Goal: Task Accomplishment & Management: Use online tool/utility

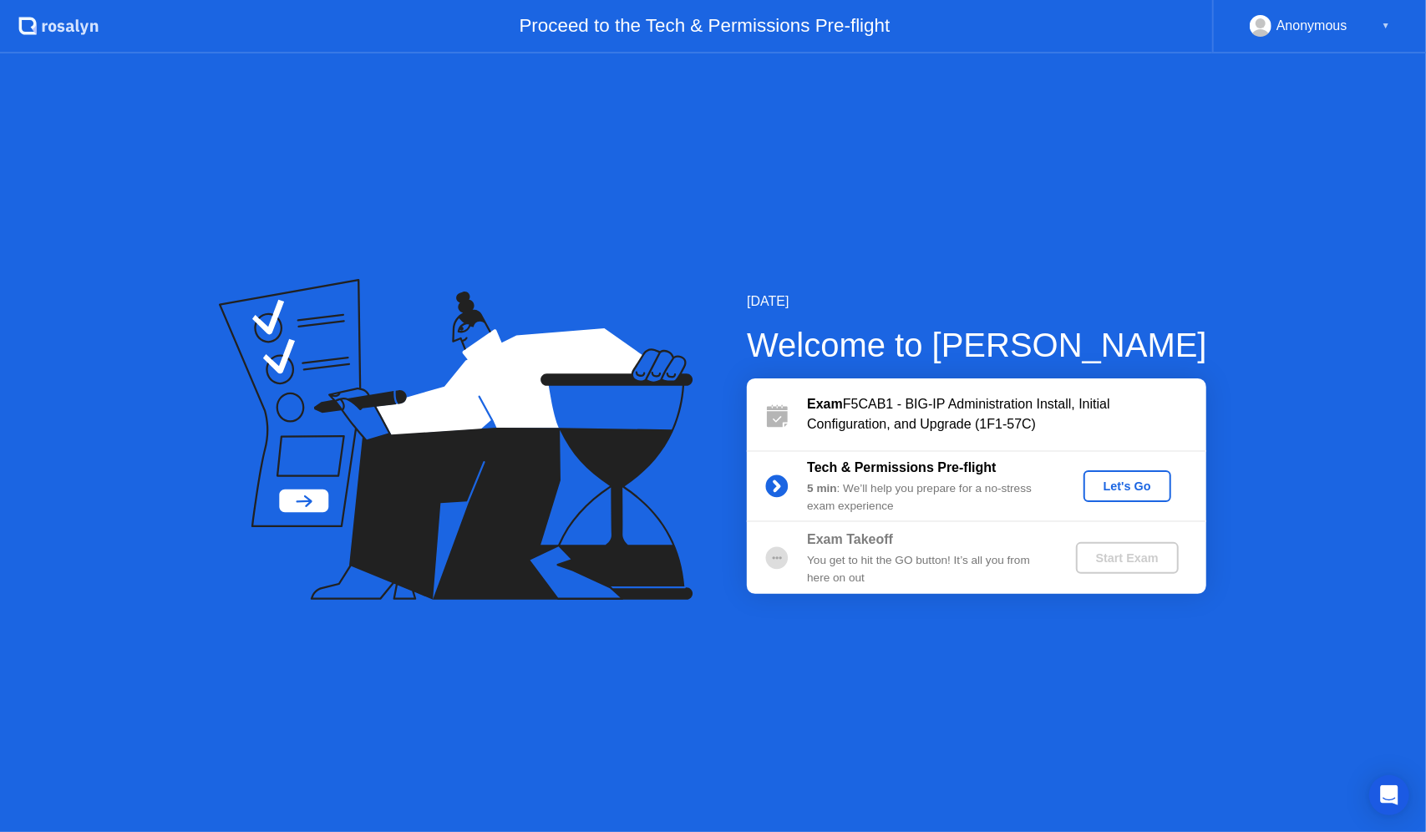
click at [1135, 495] on button "Let's Go" at bounding box center [1128, 486] width 88 height 32
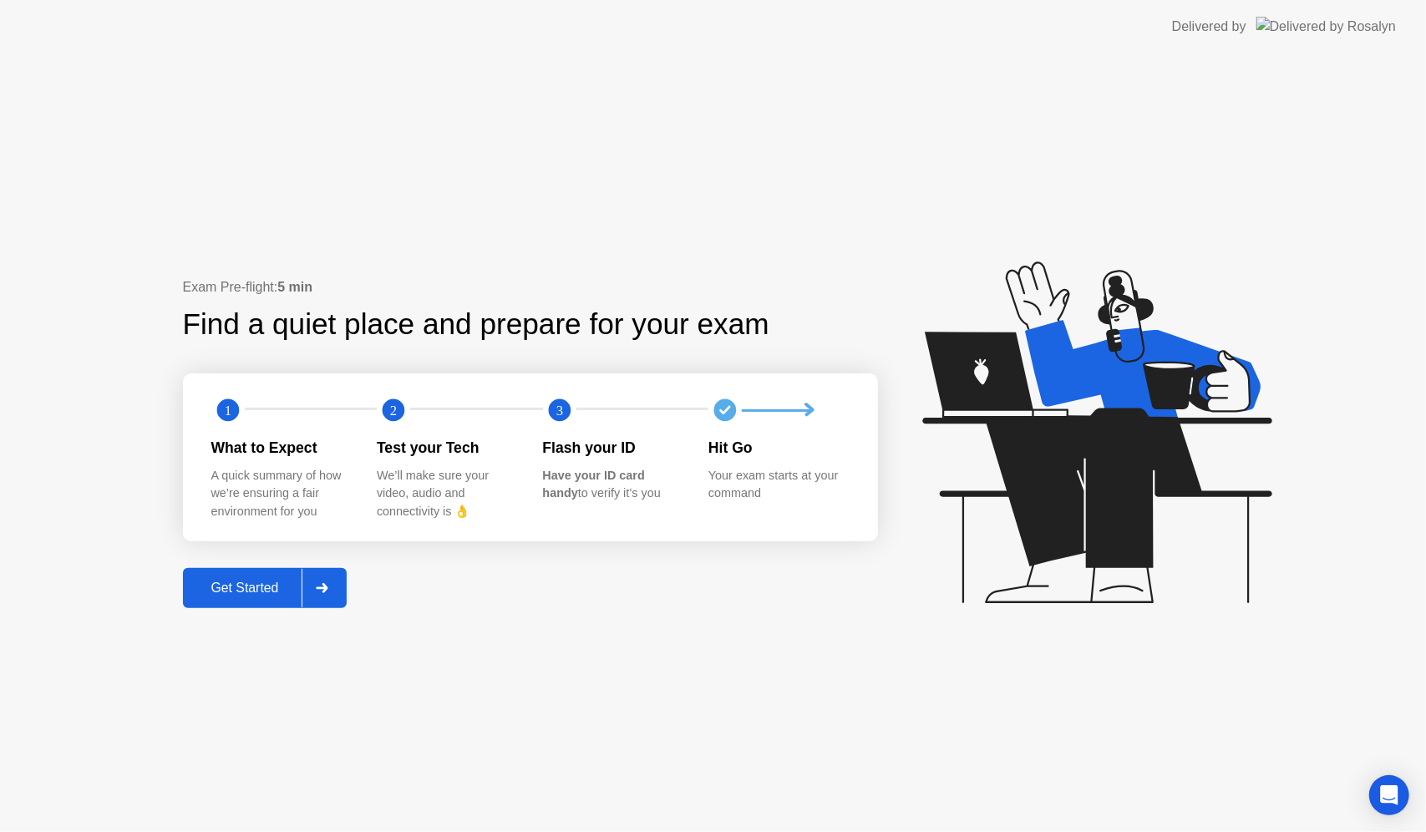
click at [237, 581] on div "Get Started" at bounding box center [245, 588] width 114 height 15
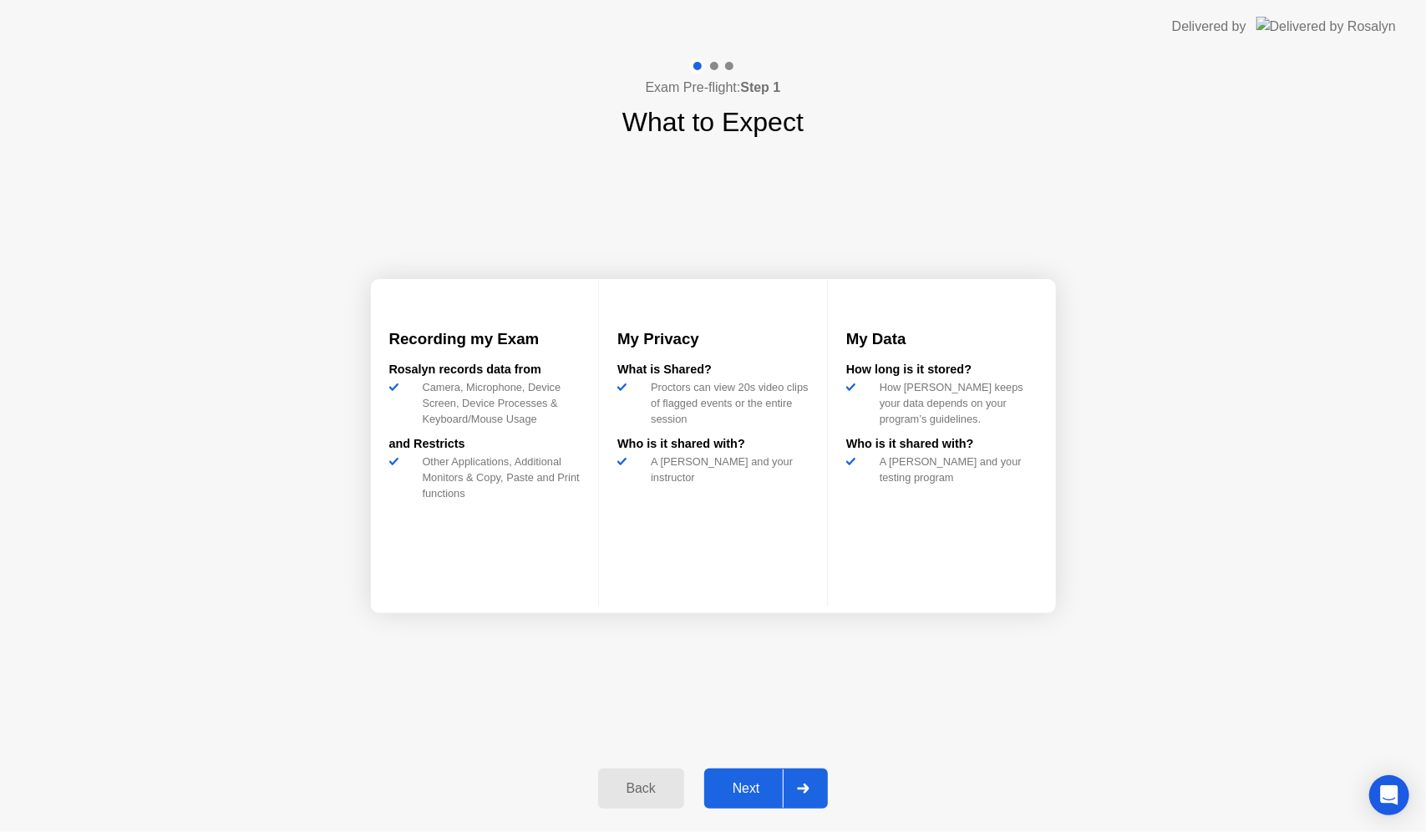
click at [749, 781] on div "Next" at bounding box center [746, 788] width 74 height 15
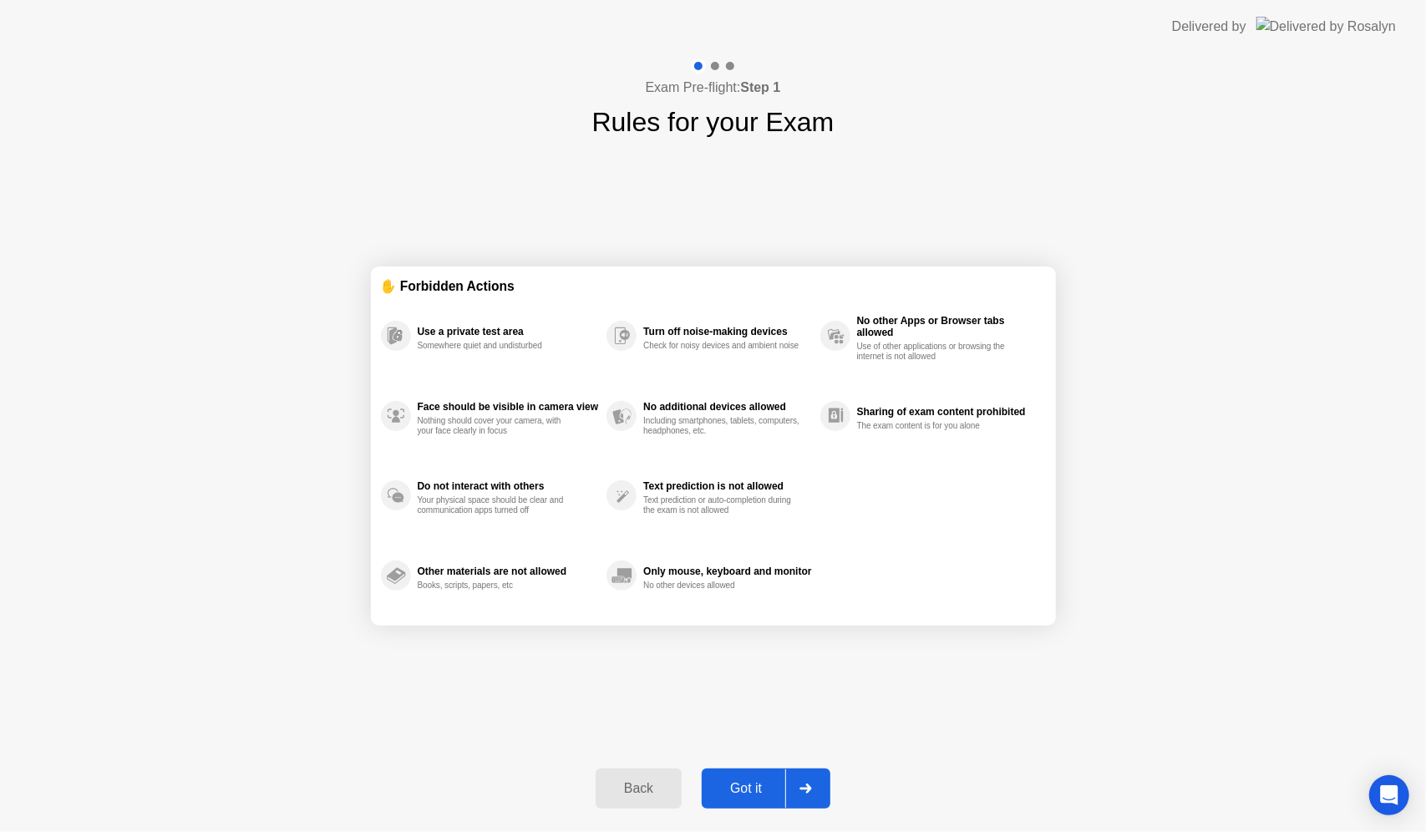
click at [764, 792] on div "Got it" at bounding box center [746, 788] width 79 height 15
select select "**********"
select select "*******"
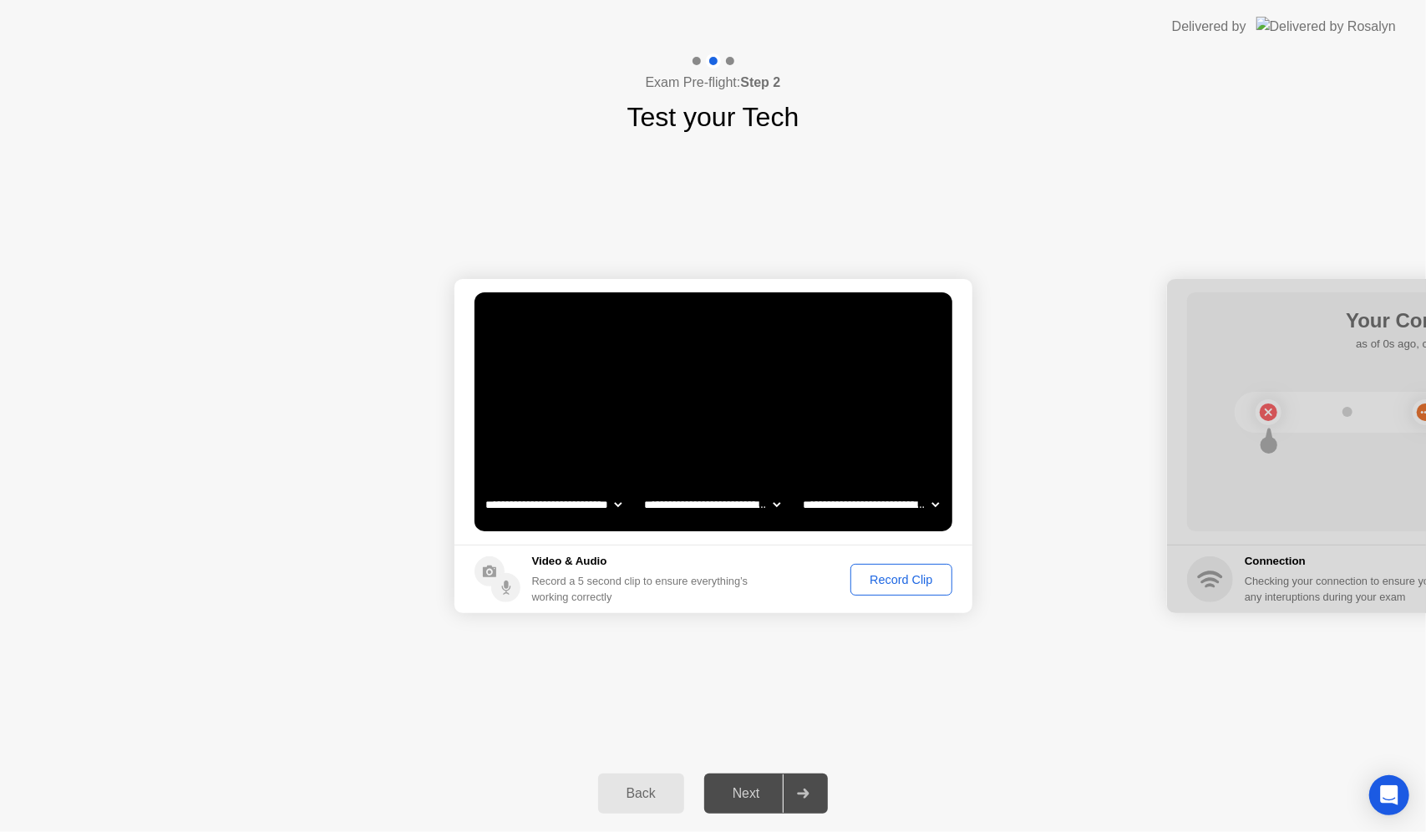
click at [749, 790] on div "Next" at bounding box center [746, 793] width 74 height 15
click at [863, 573] on div "Record Clip" at bounding box center [900, 579] width 89 height 13
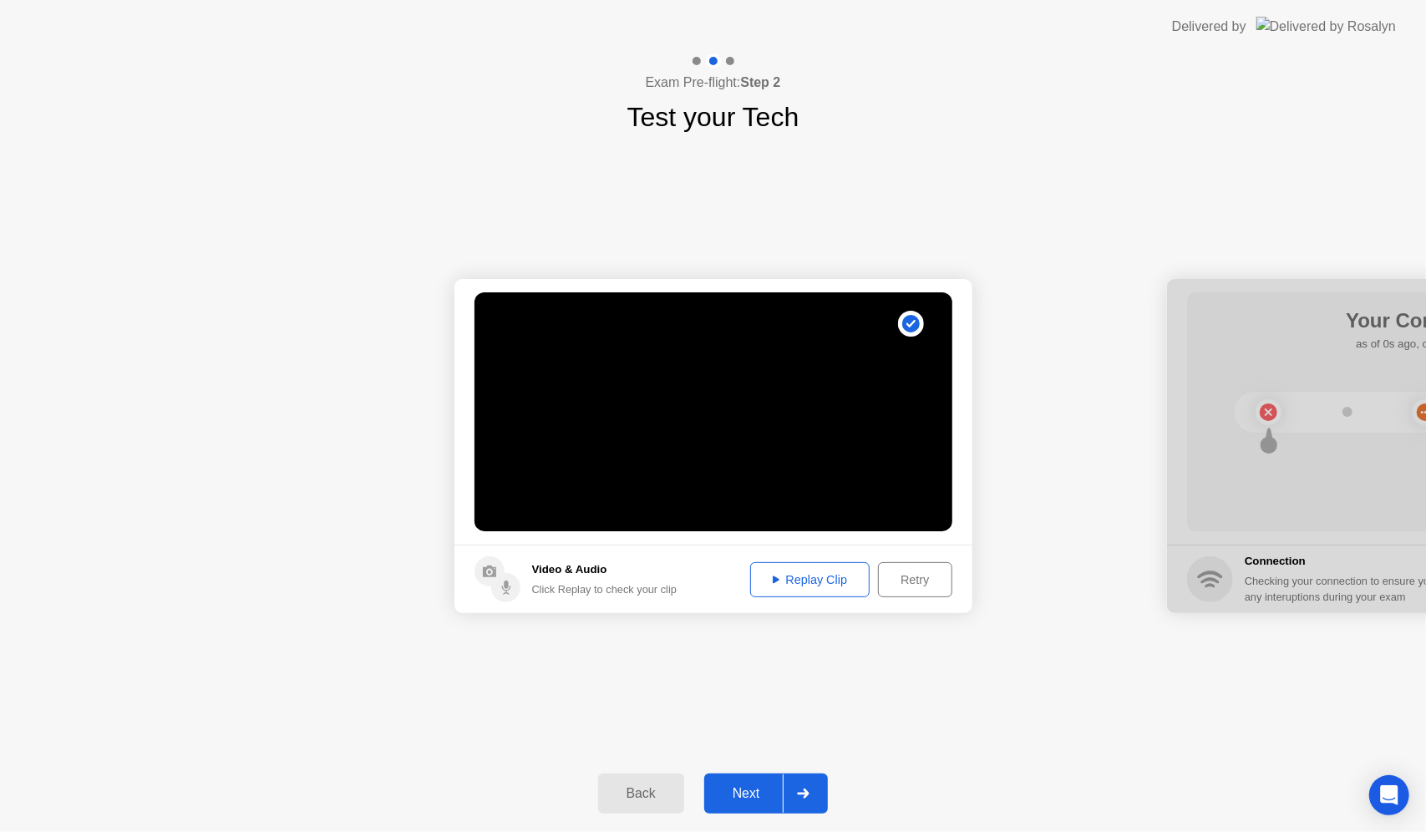
click at [836, 576] on div "Replay Clip" at bounding box center [810, 579] width 109 height 13
click at [749, 782] on button "Next" at bounding box center [766, 794] width 124 height 40
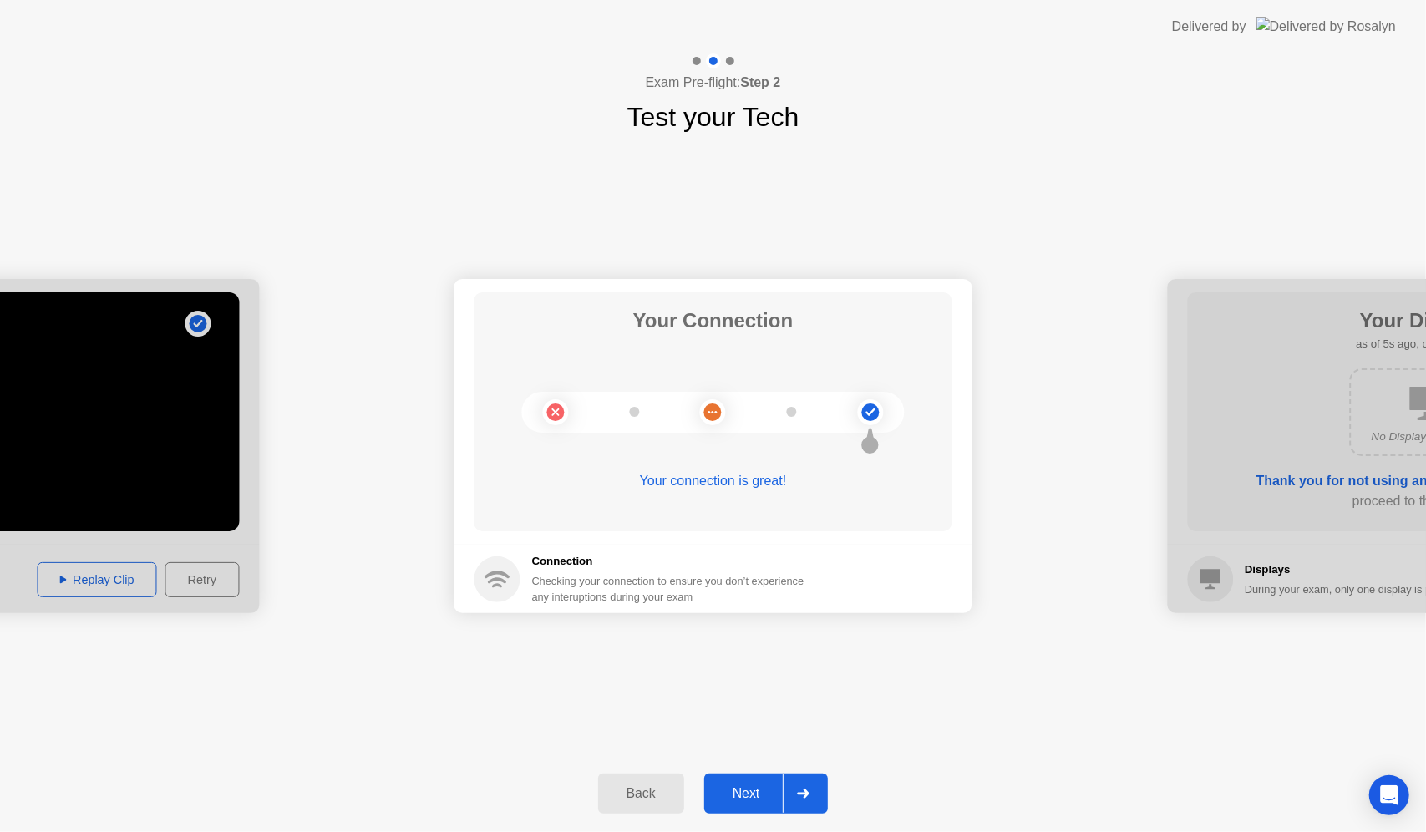
click at [757, 782] on button "Next" at bounding box center [766, 794] width 124 height 40
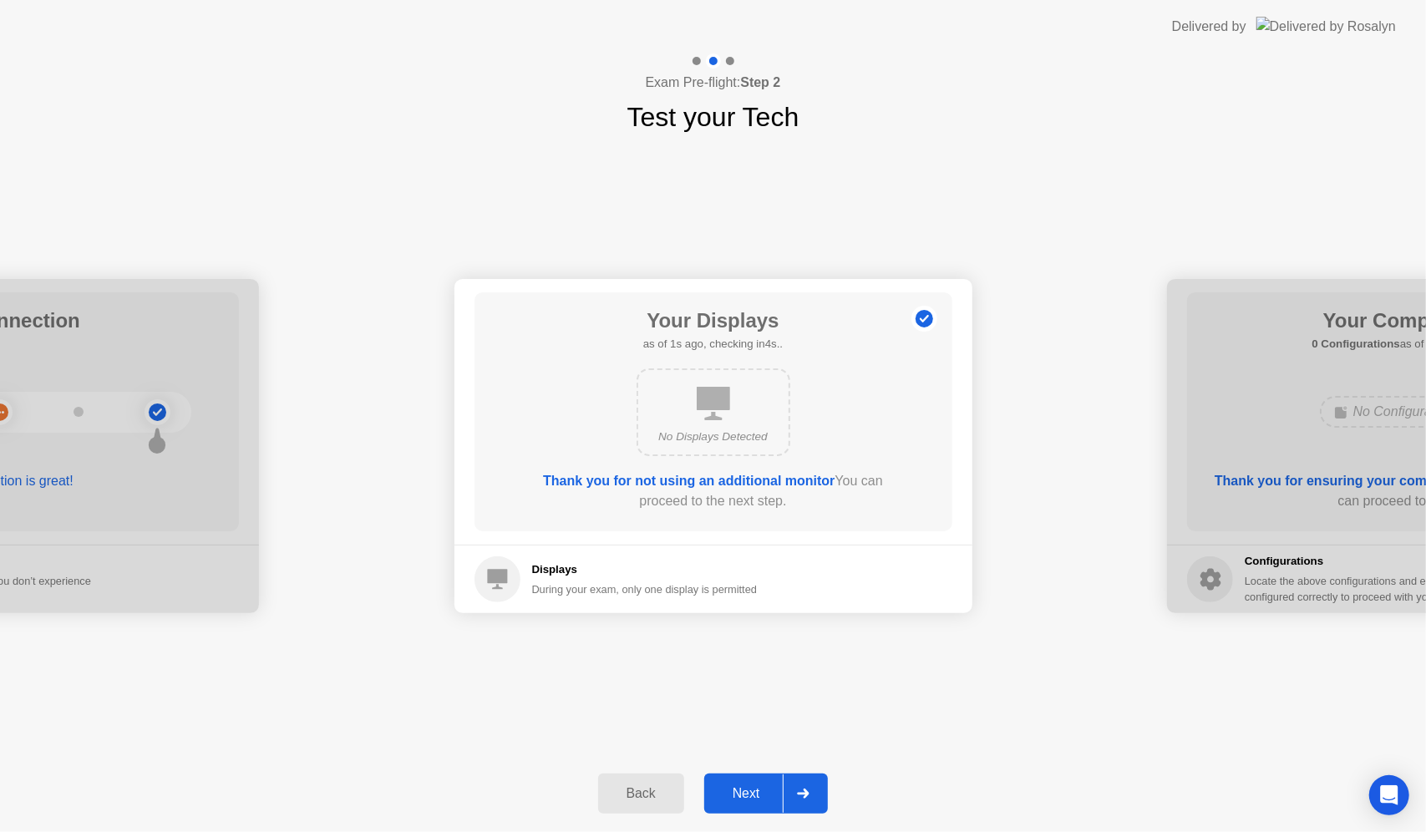
click at [753, 777] on button "Next" at bounding box center [766, 794] width 124 height 40
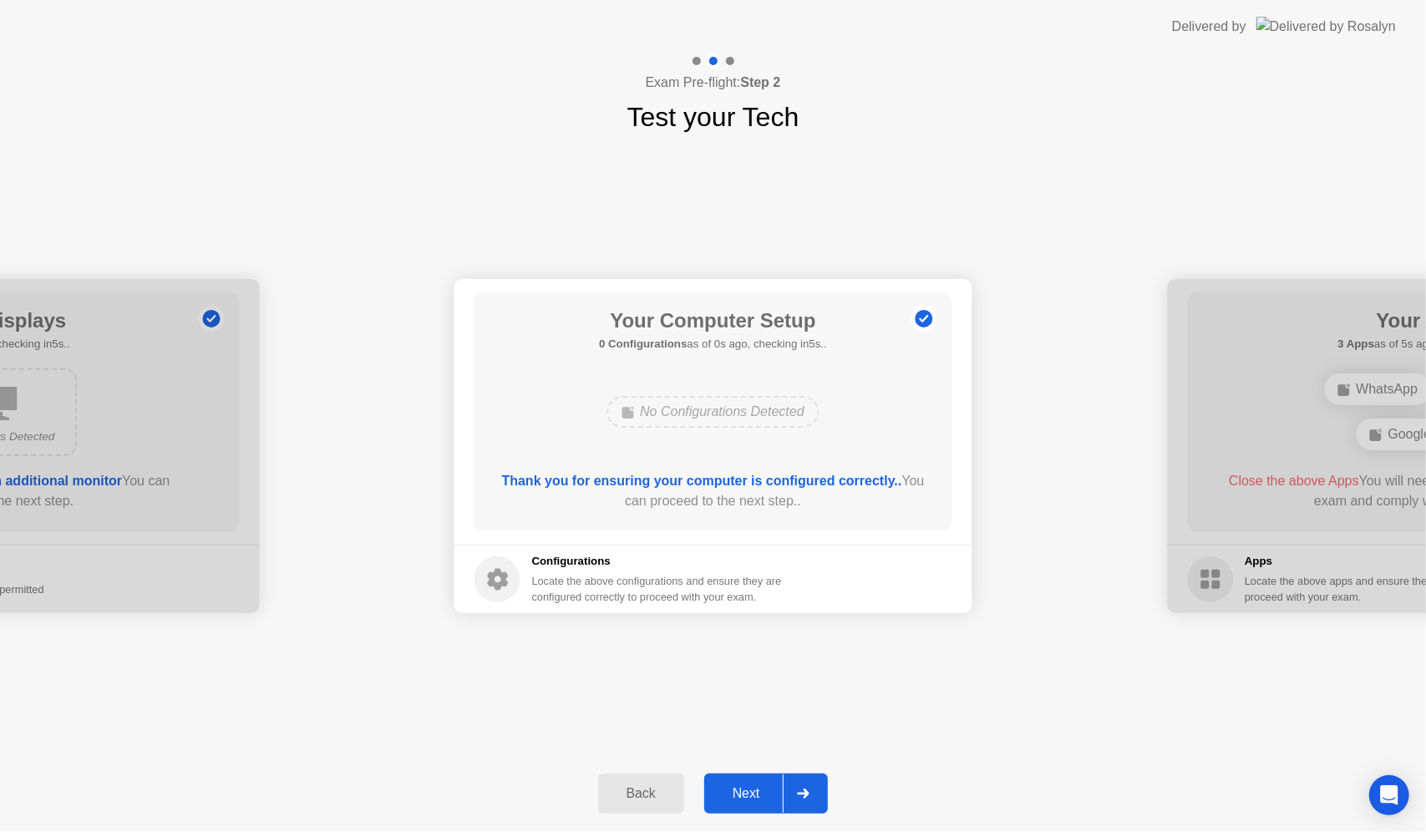
click at [753, 777] on button "Next" at bounding box center [766, 794] width 124 height 40
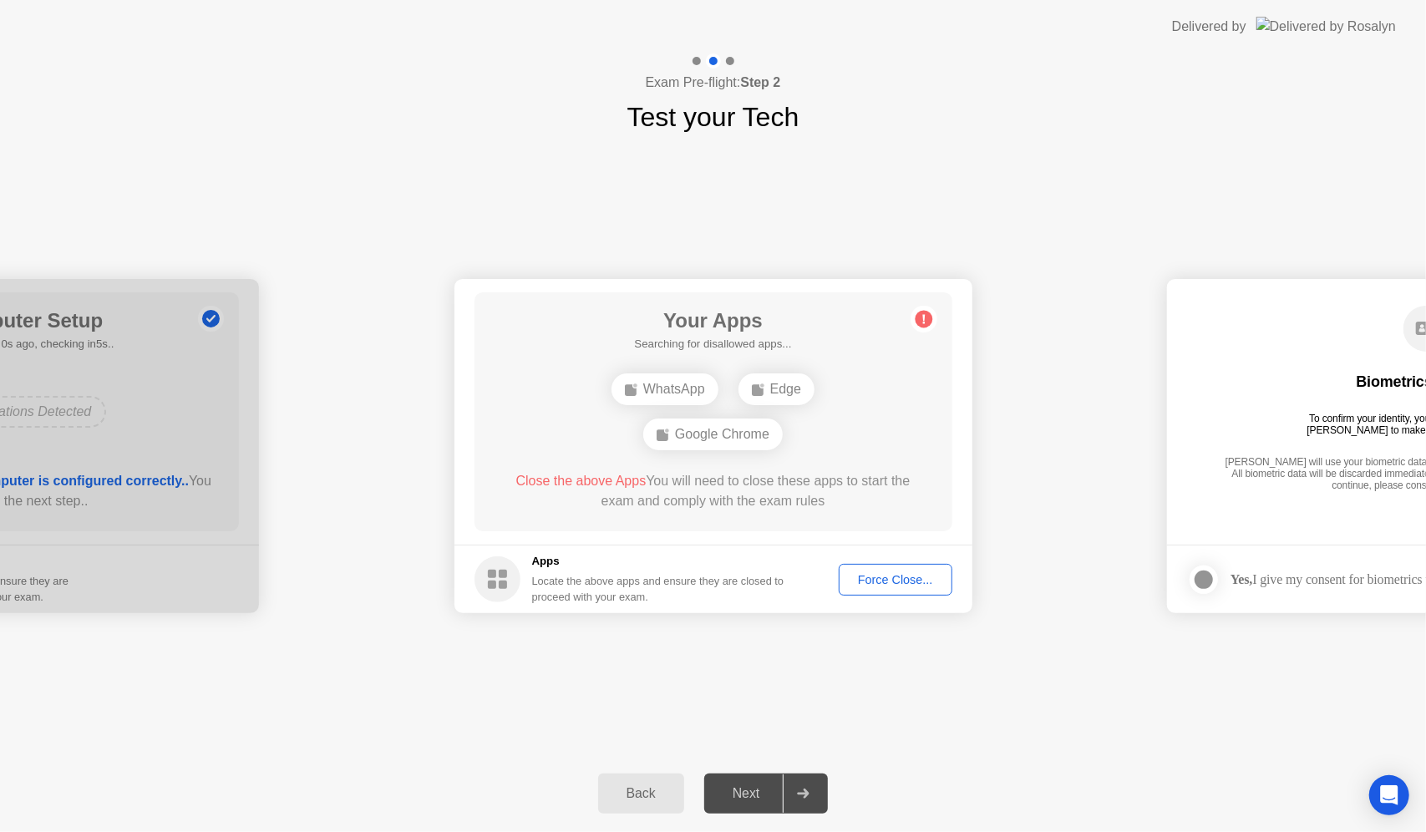
click at [876, 595] on button "Force Close..." at bounding box center [896, 580] width 114 height 32
click at [856, 685] on div "**********" at bounding box center [713, 446] width 1426 height 618
click at [874, 580] on div "Force Close..." at bounding box center [896, 579] width 102 height 13
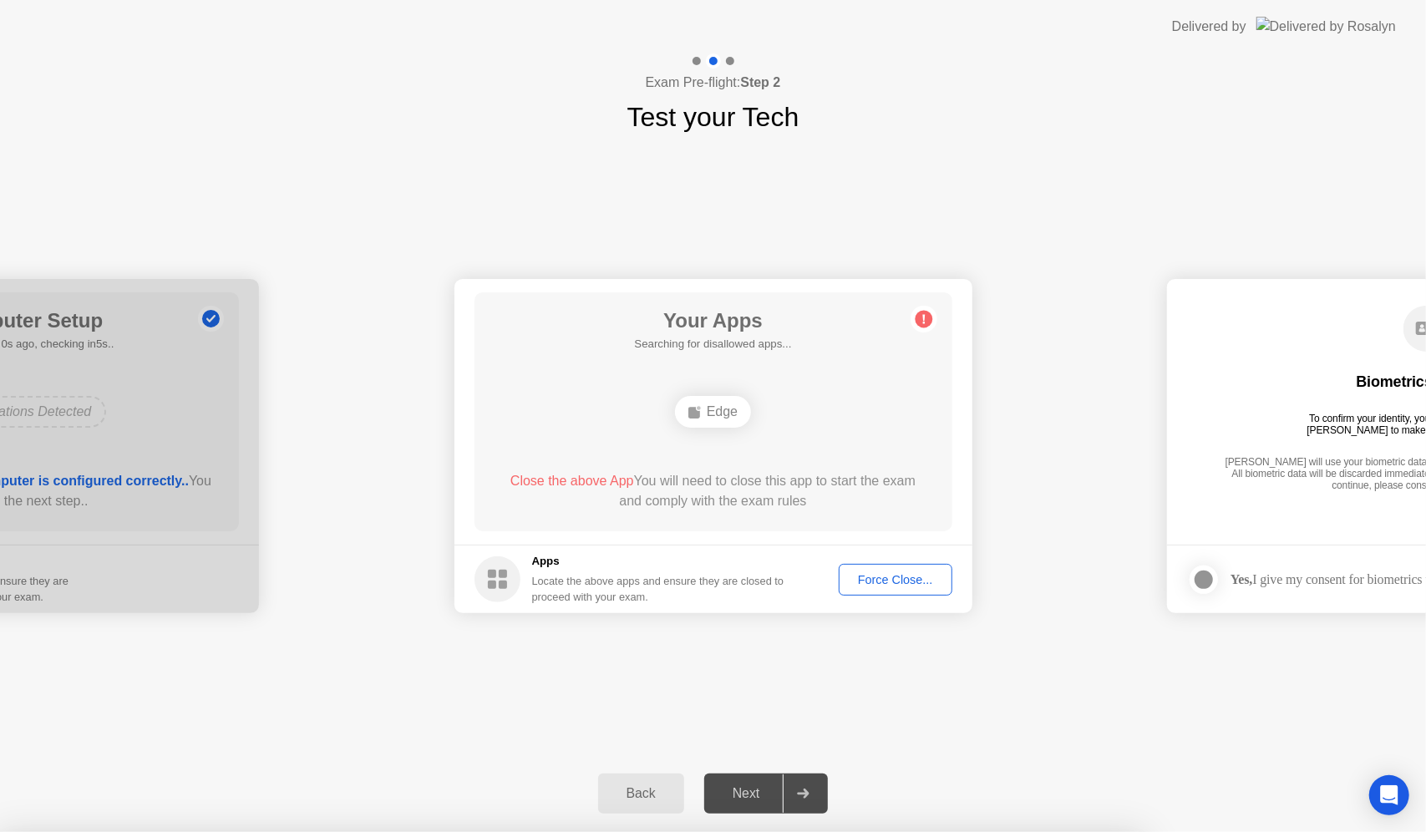
drag, startPoint x: 672, startPoint y: 511, endPoint x: 780, endPoint y: 505, distance: 108.8
click at [810, 700] on div "**********" at bounding box center [713, 446] width 1426 height 618
click at [711, 414] on div "Edge" at bounding box center [713, 412] width 76 height 32
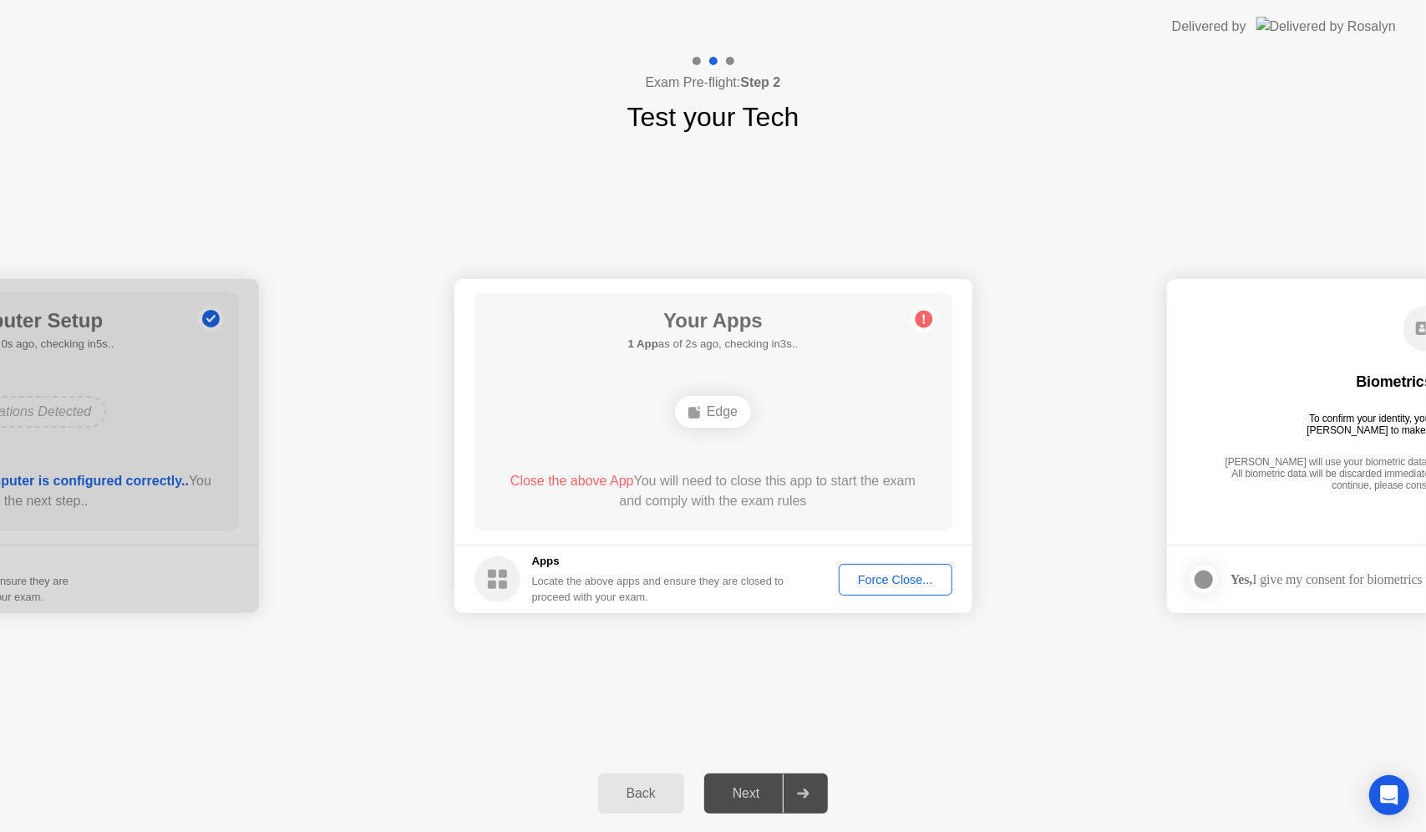
click at [682, 501] on div "Close the above App You will need to close this app to start the exam and compl…" at bounding box center [713, 491] width 430 height 40
click at [887, 589] on button "Force Close..." at bounding box center [896, 580] width 114 height 32
click at [688, 586] on div "Locate the above apps and ensure they are closed to proceed with your exam." at bounding box center [658, 589] width 253 height 32
click at [563, 652] on div "**********" at bounding box center [713, 446] width 1426 height 618
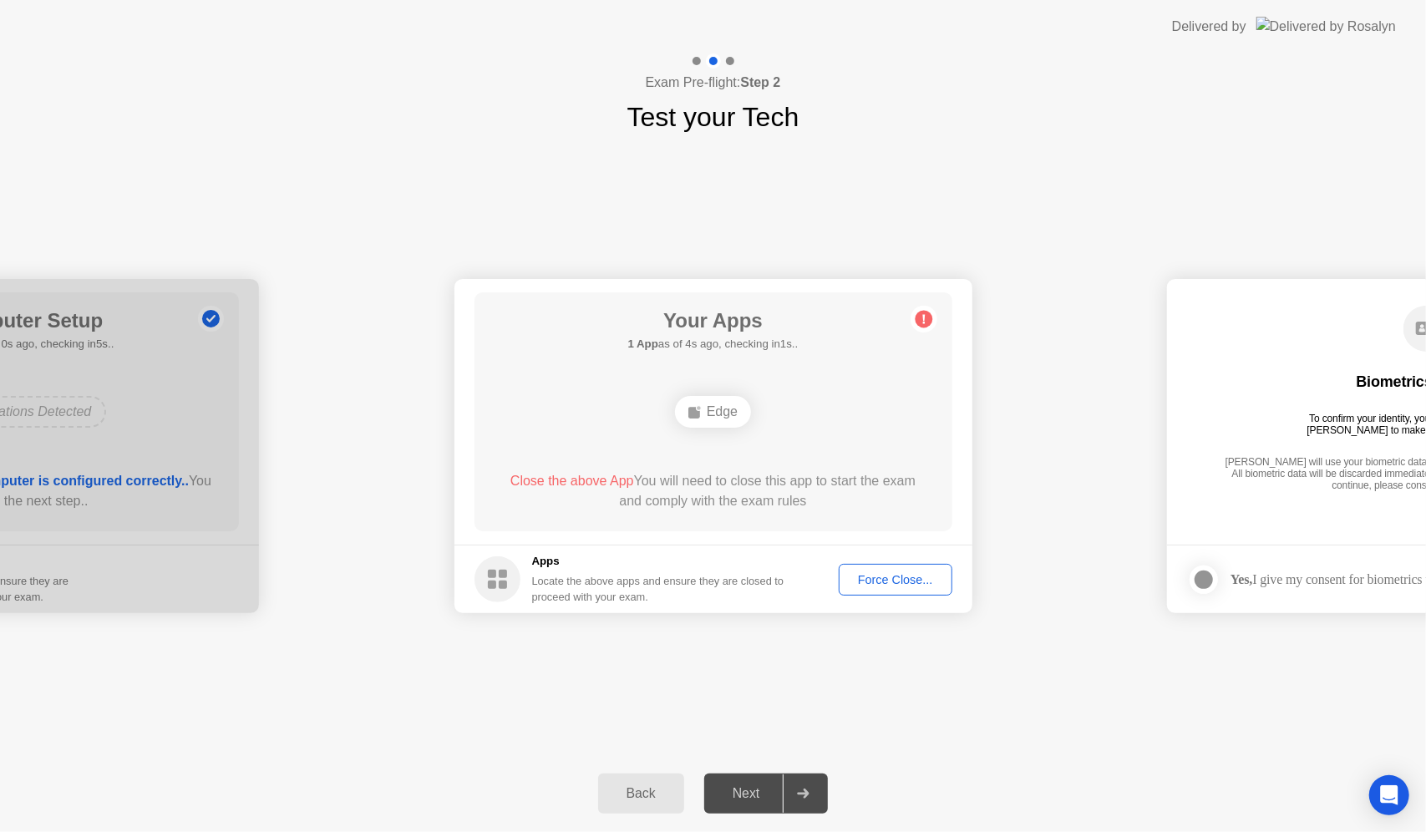
click at [906, 576] on div "Force Close..." at bounding box center [896, 579] width 102 height 13
click at [700, 694] on div "**********" at bounding box center [713, 446] width 1426 height 618
click at [866, 580] on div "Force Close..." at bounding box center [896, 579] width 102 height 13
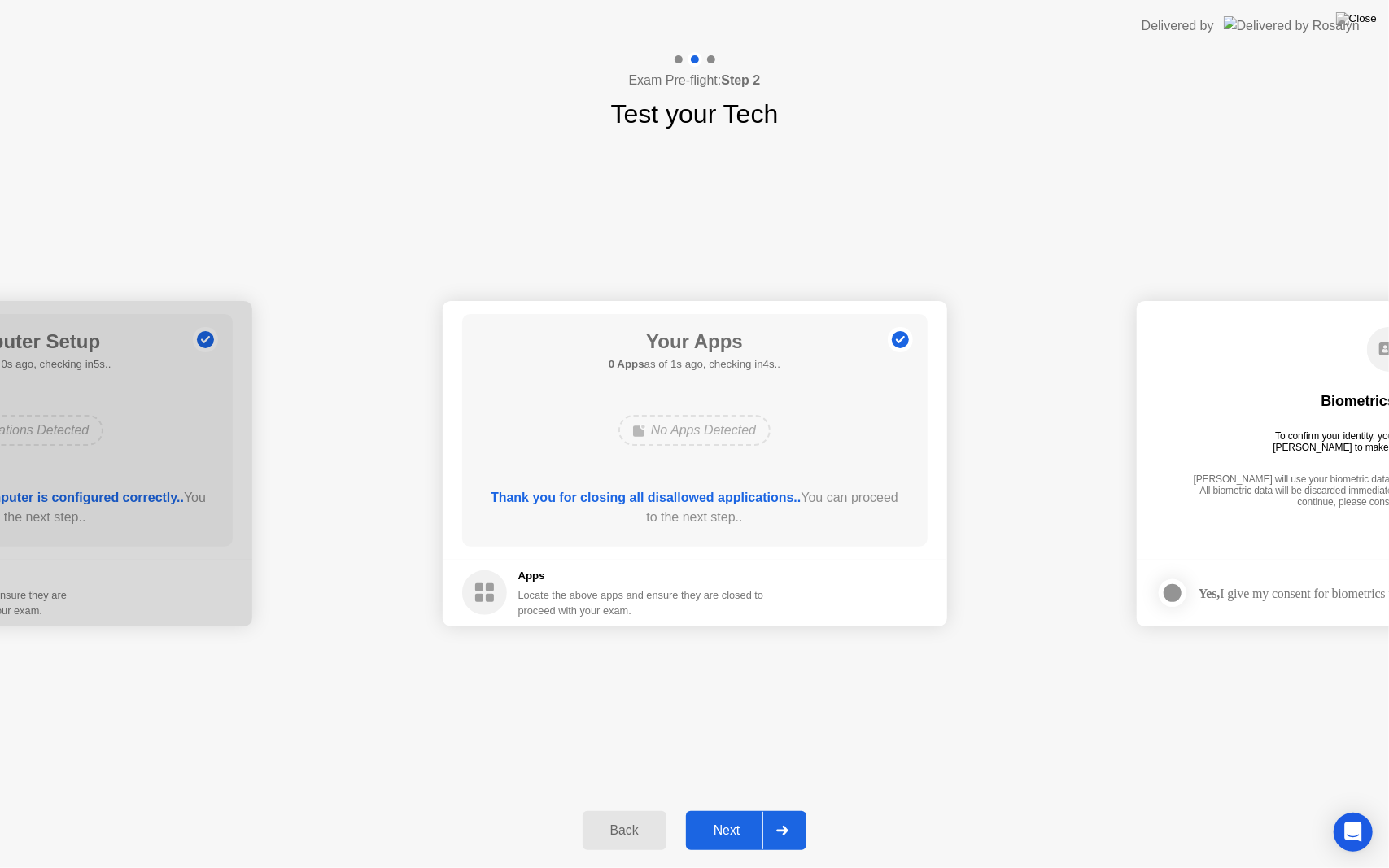
click at [740, 810] on button "Next" at bounding box center [746, 831] width 121 height 39
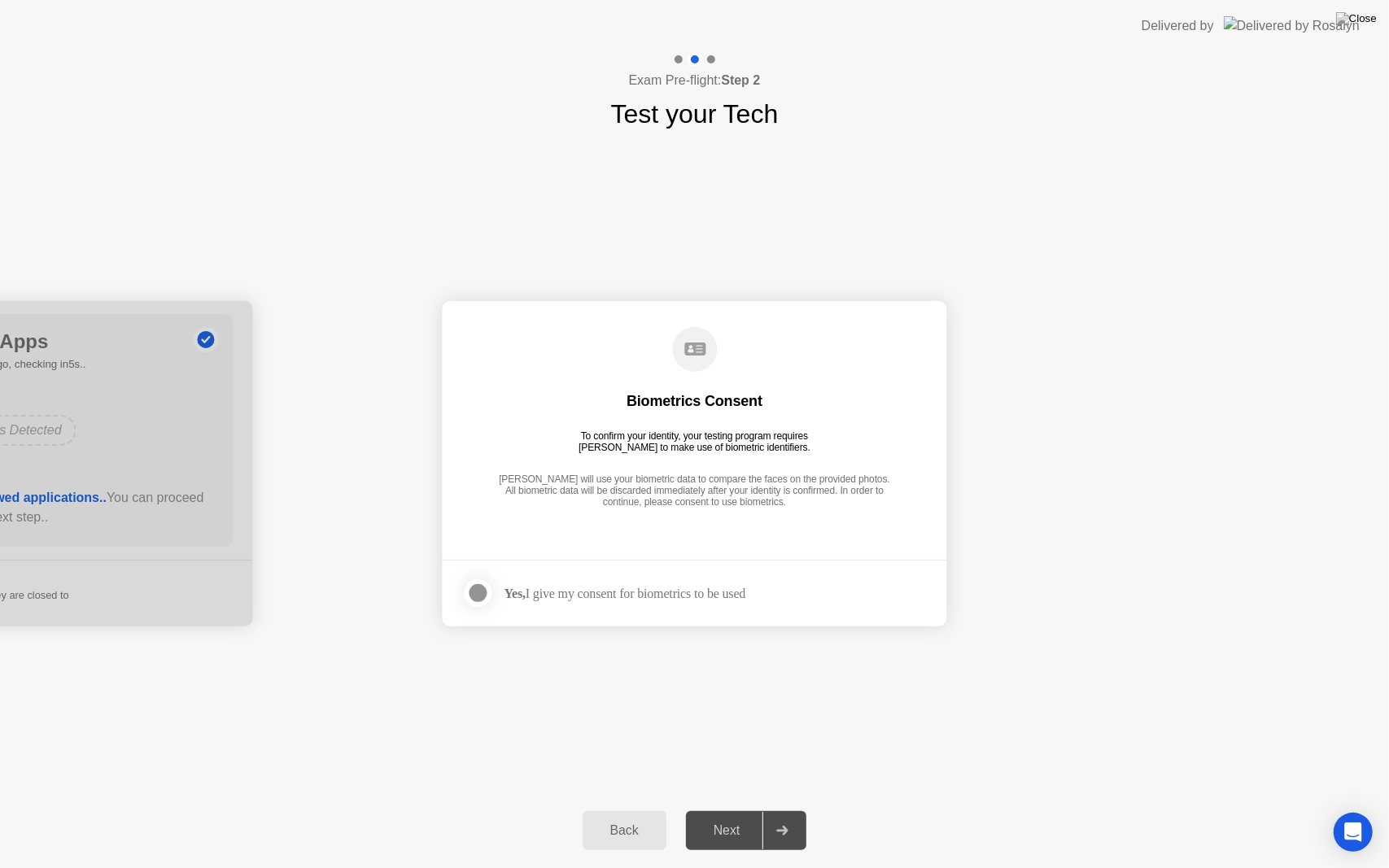
click at [699, 586] on div "Yes, I give my consent for biometrics to be used" at bounding box center [625, 594] width 242 height 16
click at [459, 594] on footer "Yes, I give my consent for biometrics to be used" at bounding box center [694, 593] width 505 height 67
click at [469, 597] on div at bounding box center [478, 593] width 19 height 19
click at [718, 810] on div "Next" at bounding box center [727, 830] width 72 height 15
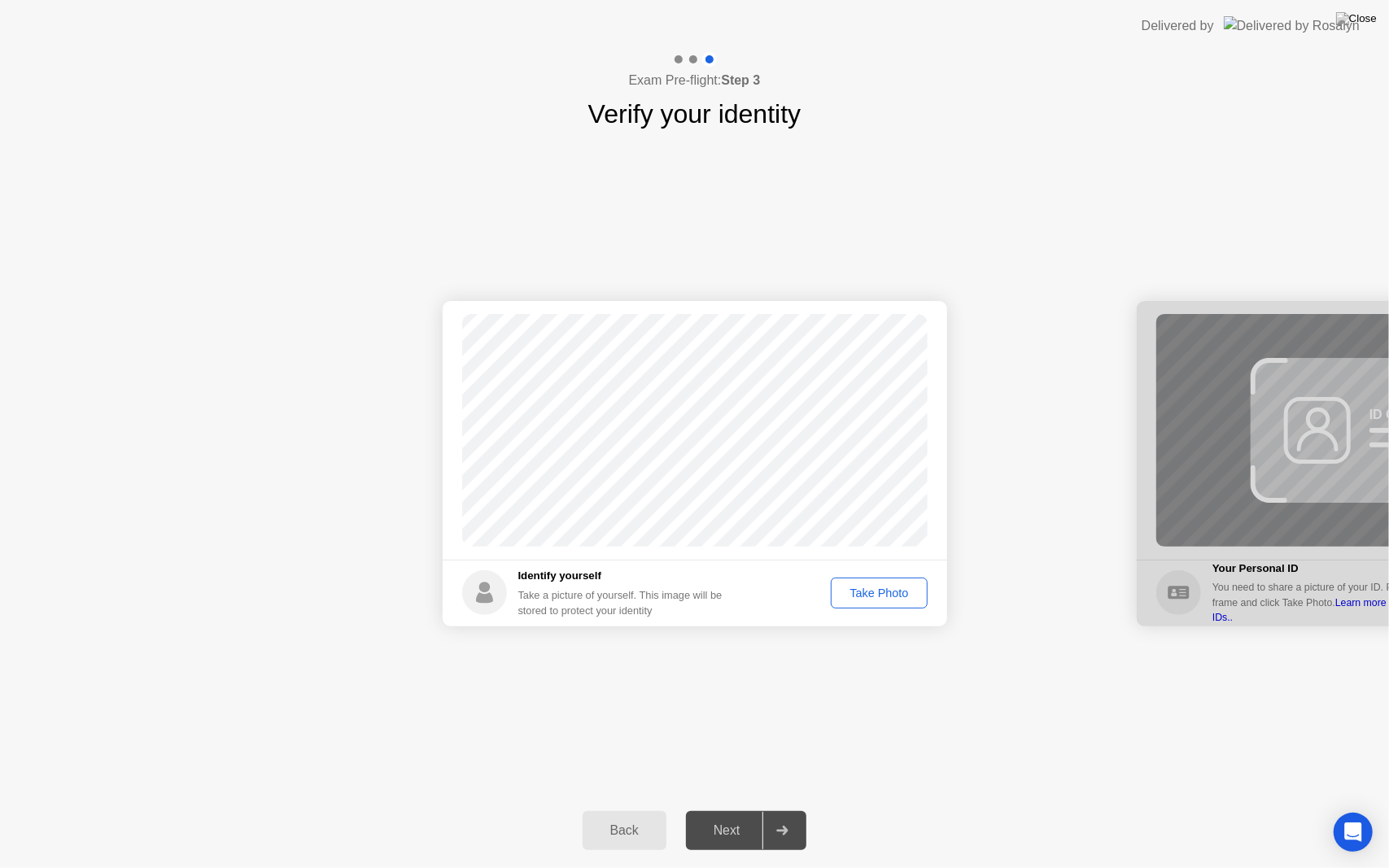
click at [878, 592] on div "Take Photo" at bounding box center [879, 592] width 85 height 13
click at [740, 810] on button "Next" at bounding box center [746, 831] width 121 height 39
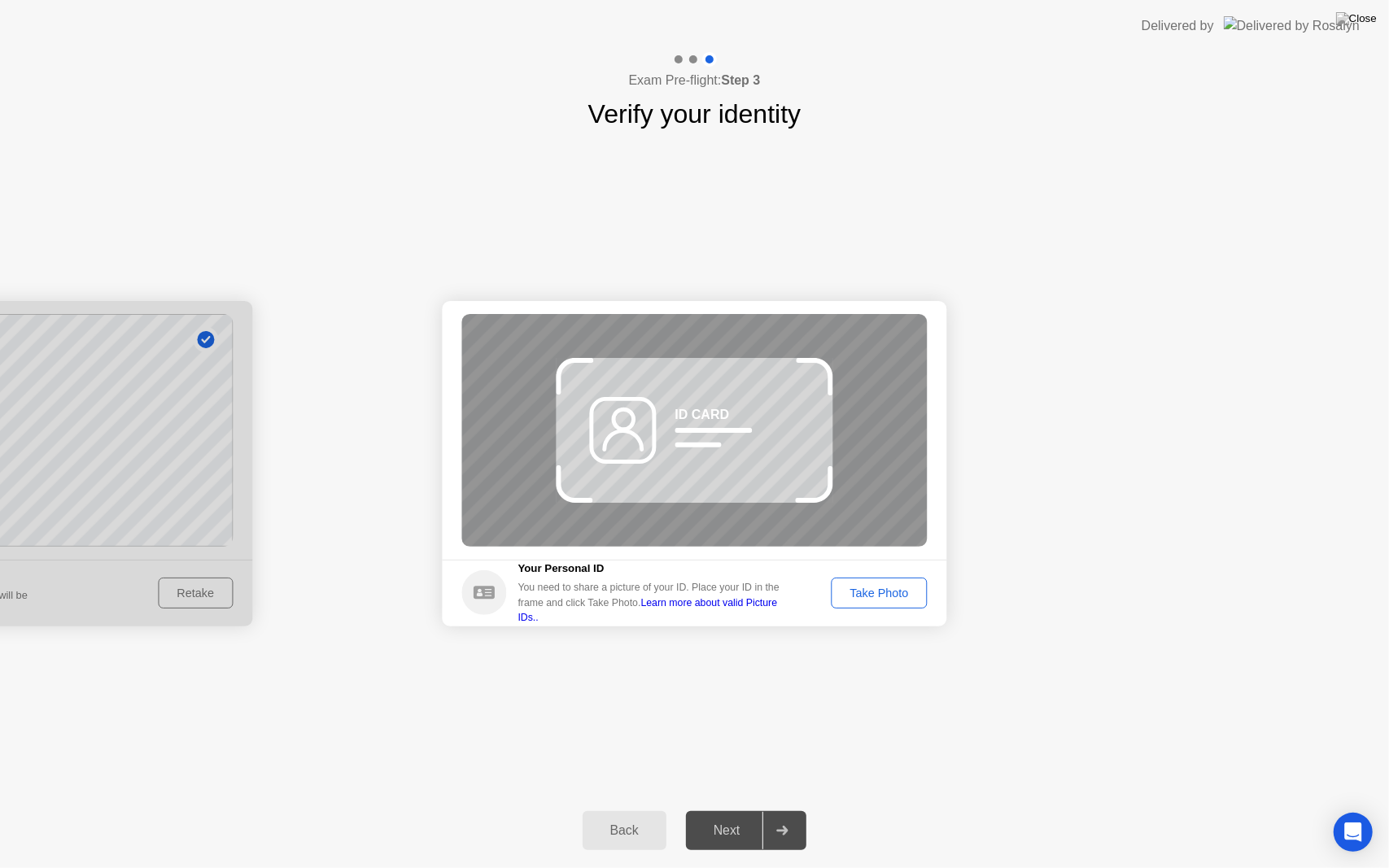
click at [868, 583] on button "Take Photo" at bounding box center [879, 593] width 96 height 31
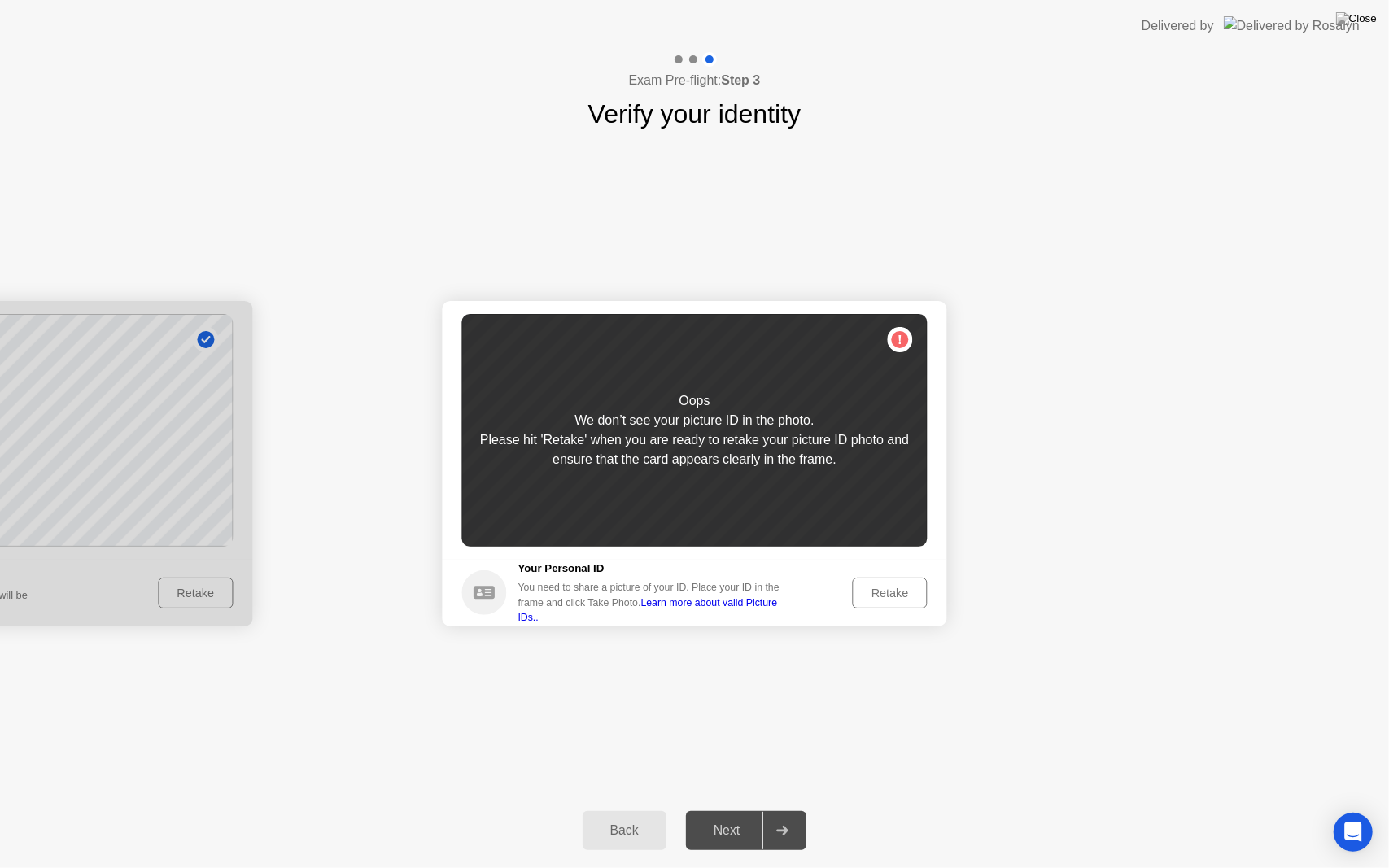
click at [873, 594] on div "Retake" at bounding box center [889, 592] width 63 height 13
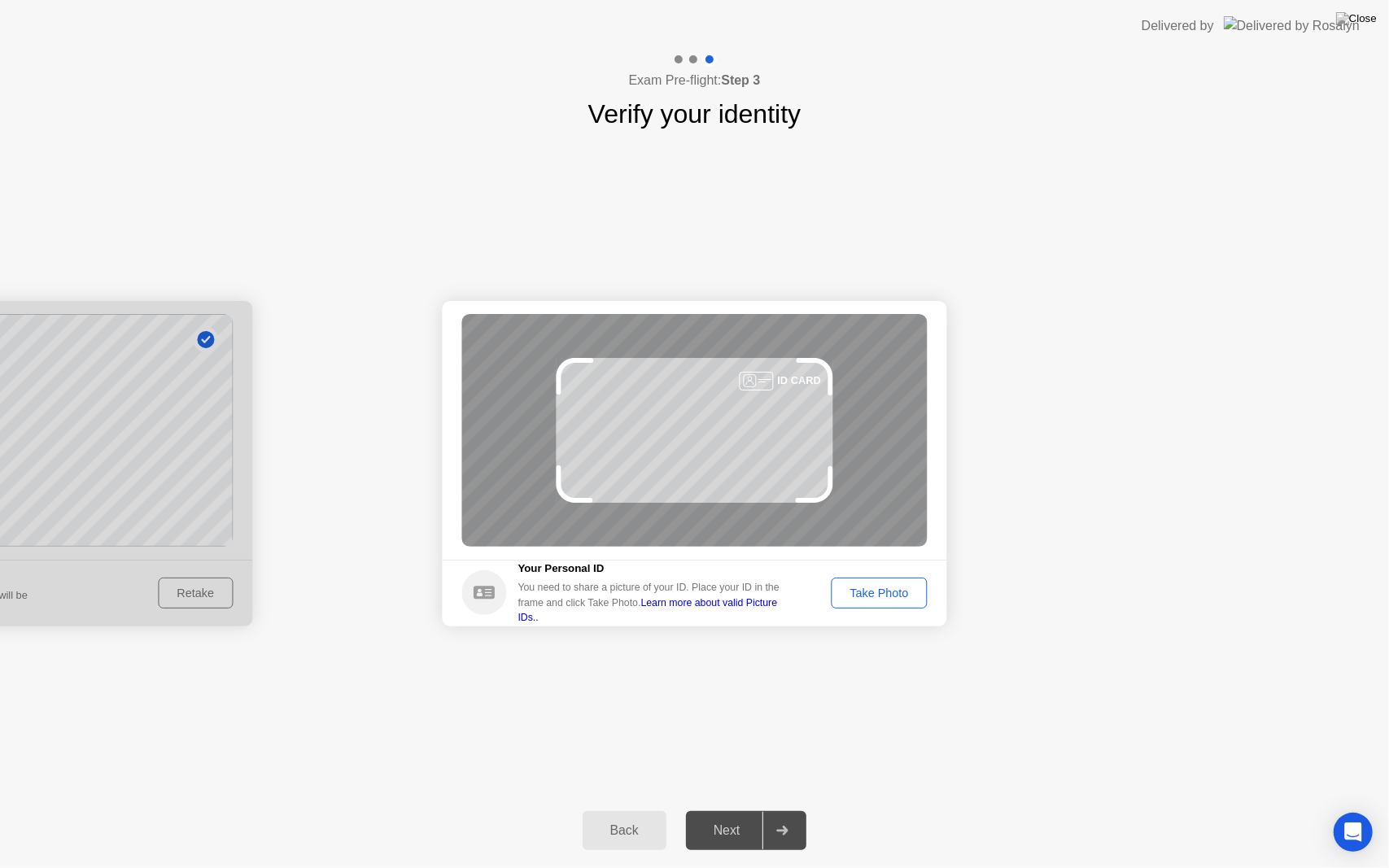
click at [873, 593] on div "Take Photo" at bounding box center [879, 592] width 85 height 13
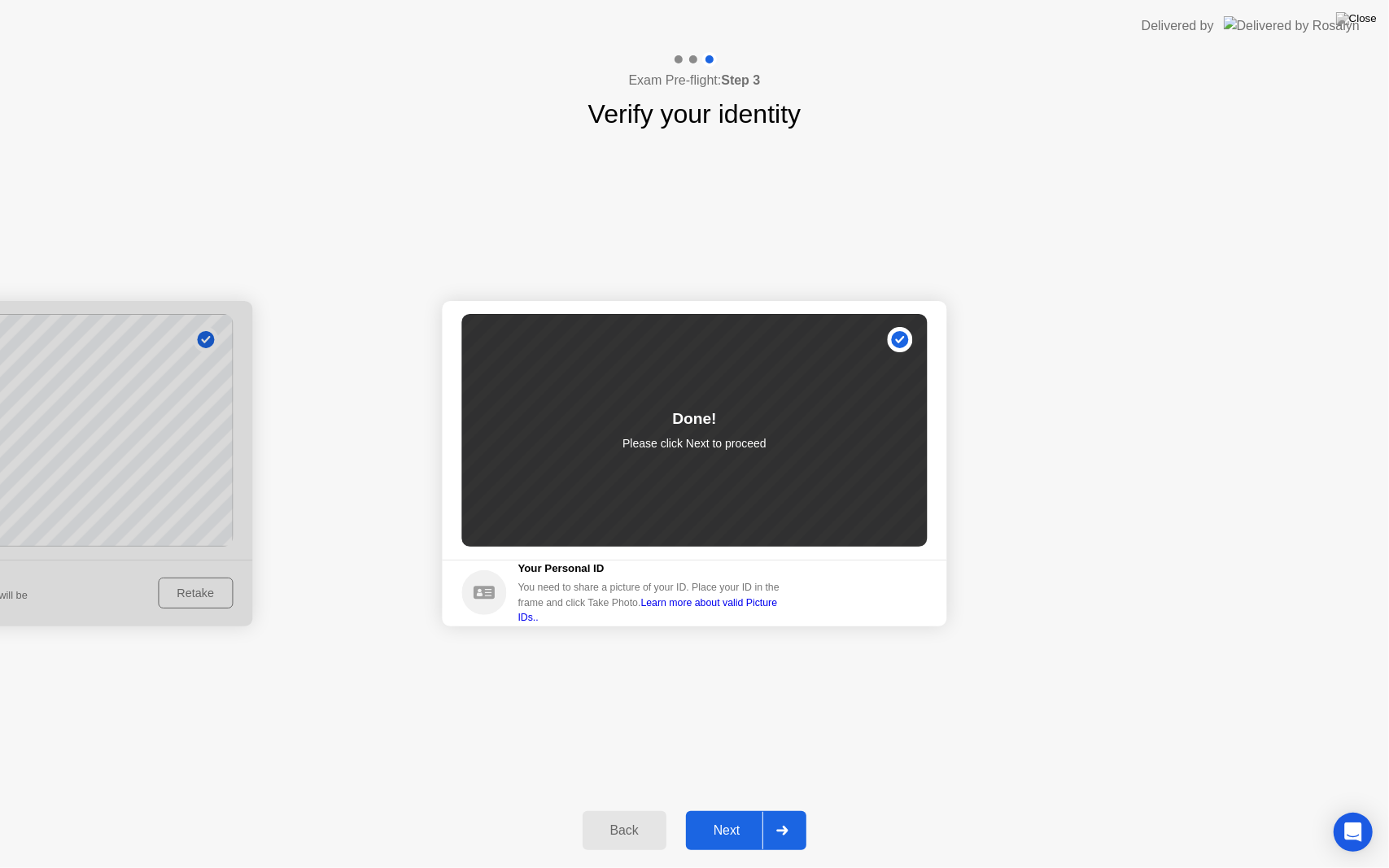
click at [721, 810] on button "Next" at bounding box center [746, 831] width 121 height 39
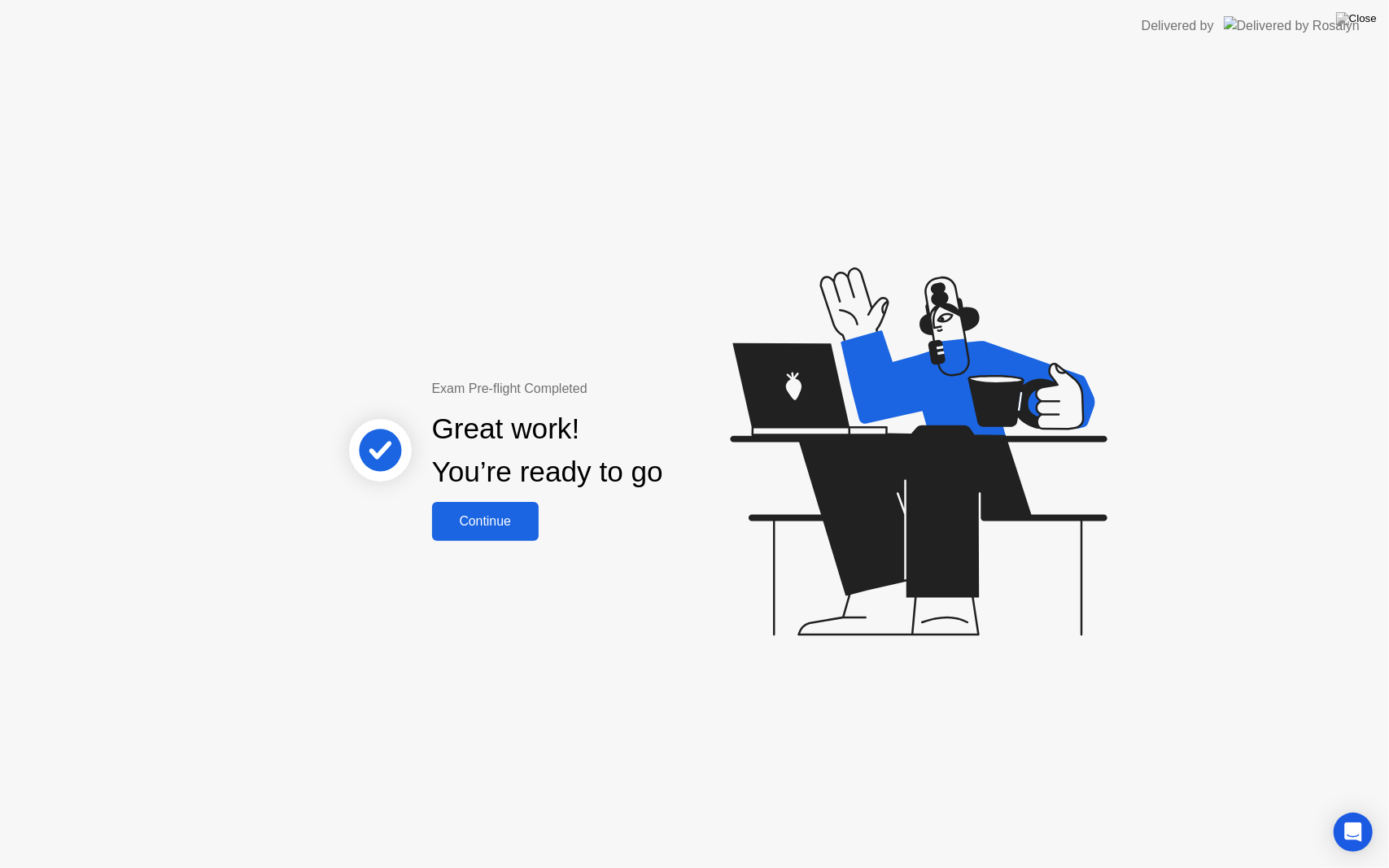
click at [509, 527] on div "Continue" at bounding box center [485, 521] width 96 height 15
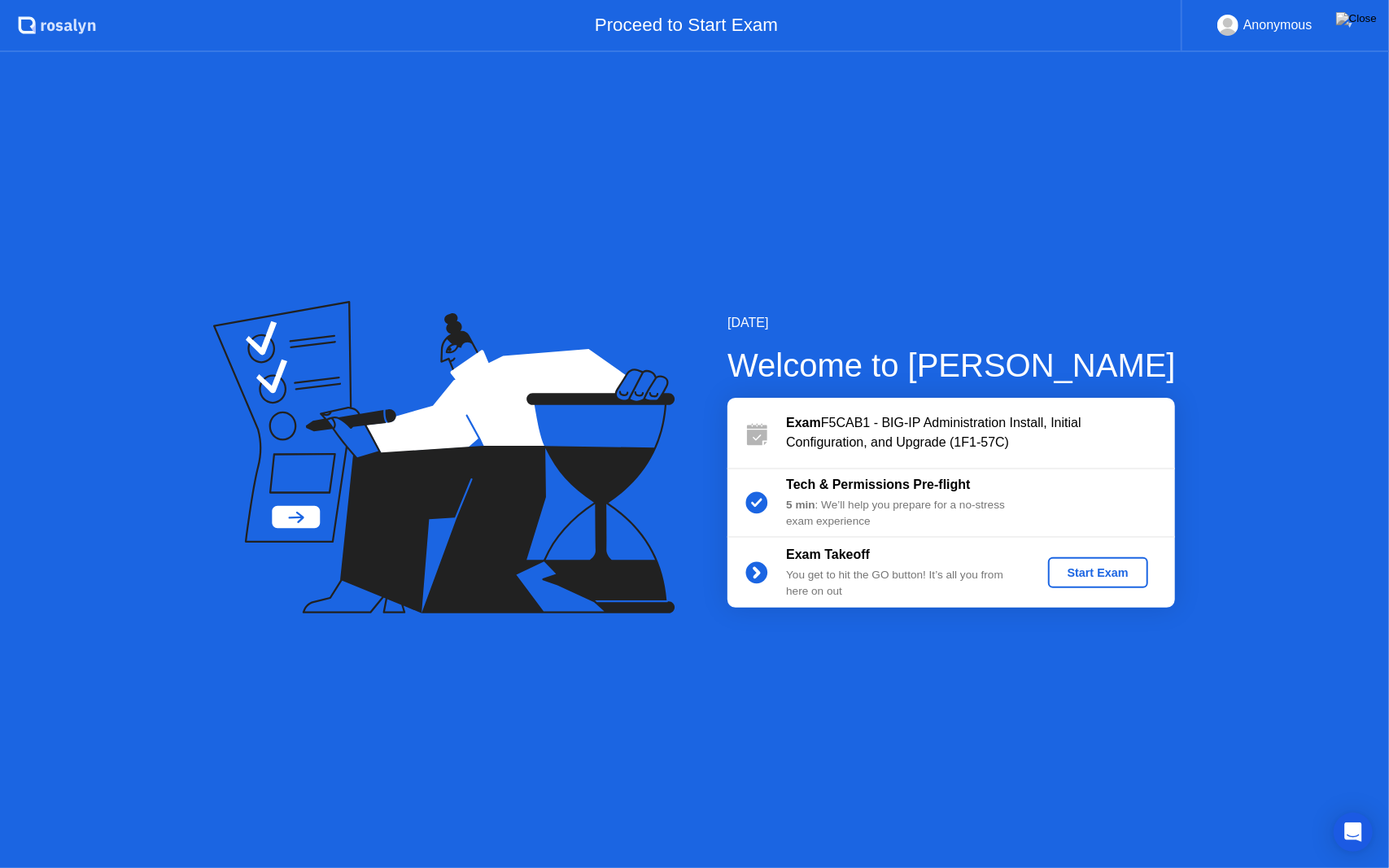
click at [1076, 572] on div "Start Exam" at bounding box center [1098, 572] width 87 height 13
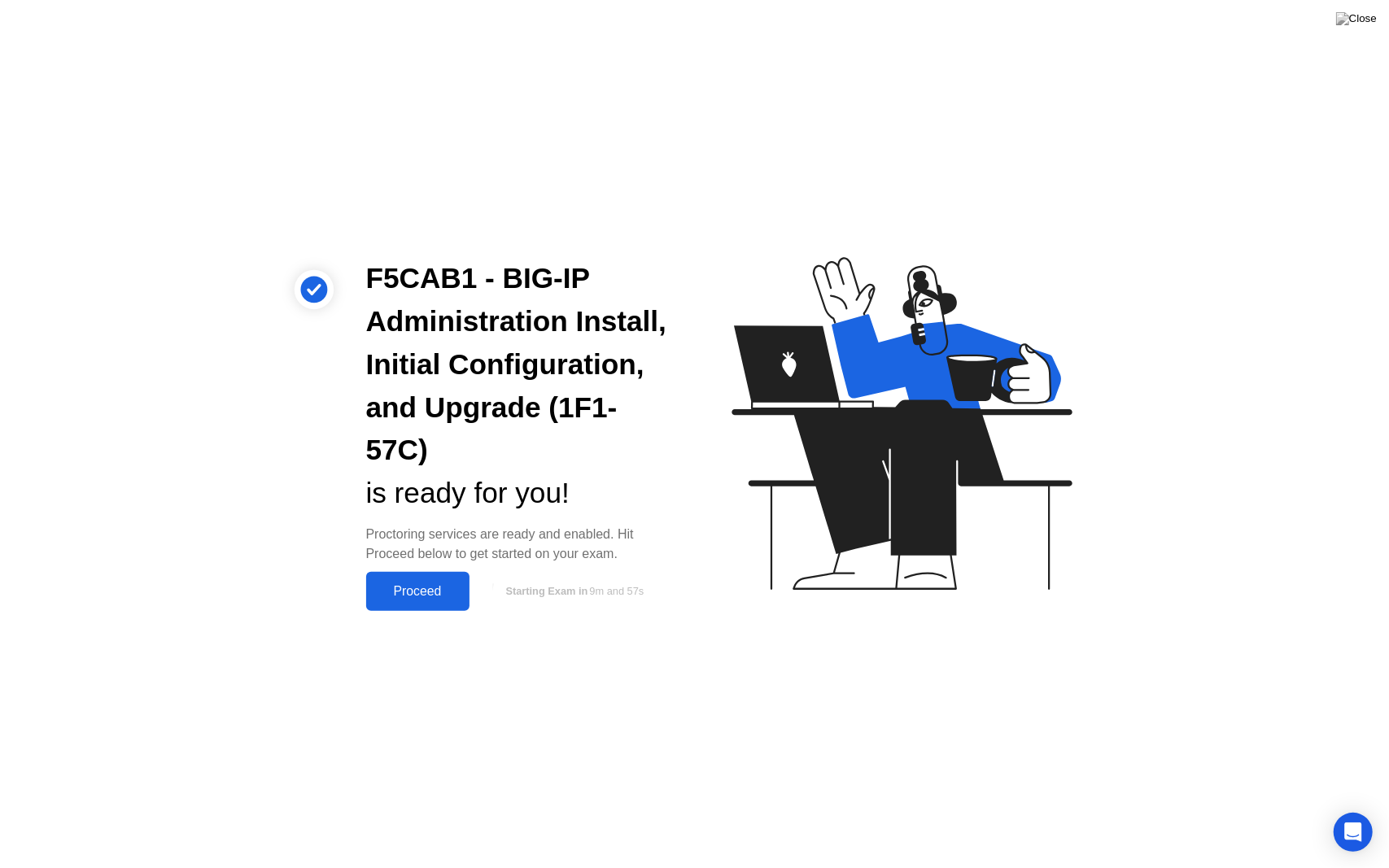
click at [432, 599] on div "Proceed" at bounding box center [418, 591] width 94 height 15
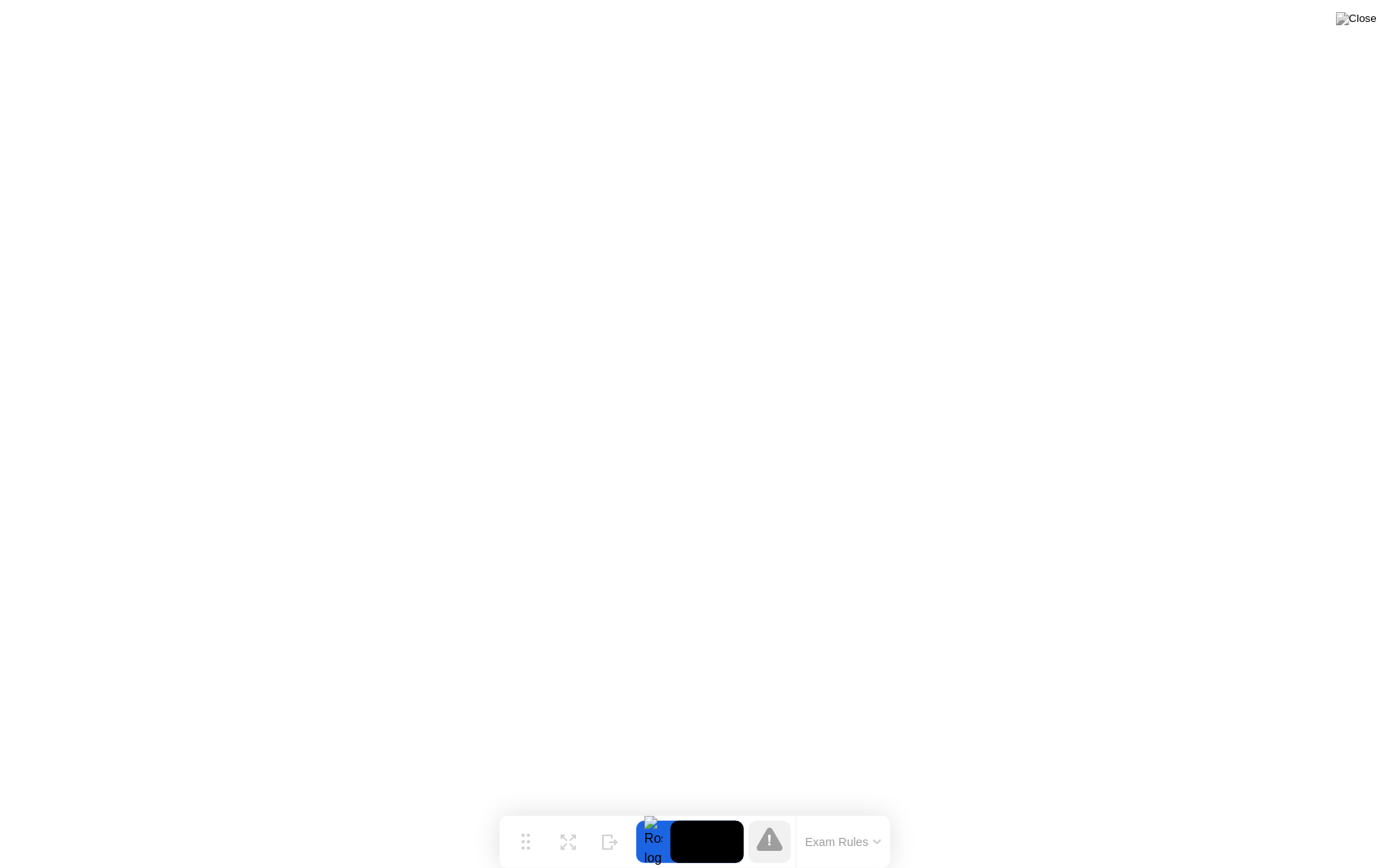
click at [643, 810] on div at bounding box center [653, 842] width 34 height 42
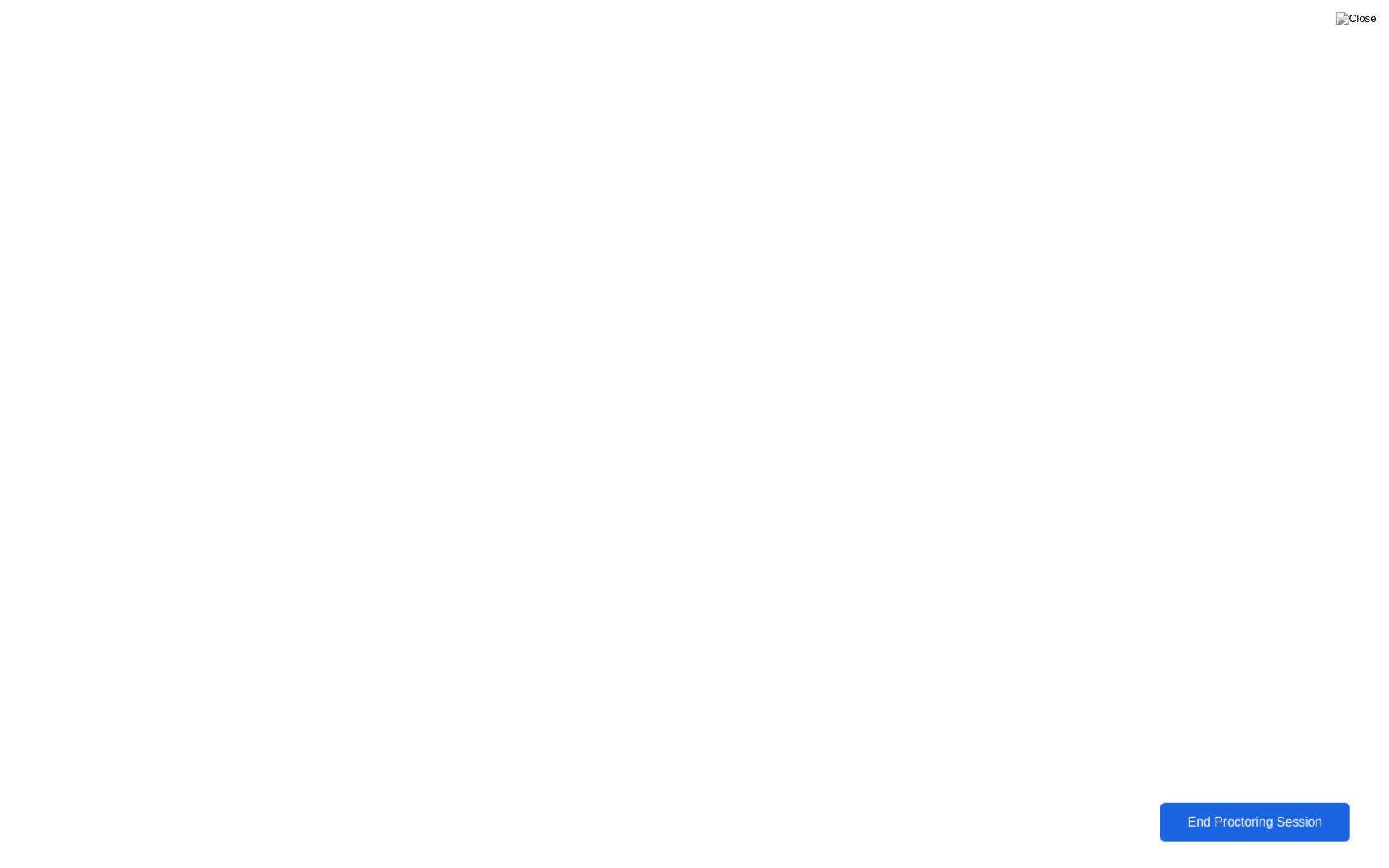
click at [1284, 809] on button "End Proctoring Session" at bounding box center [1255, 823] width 190 height 39
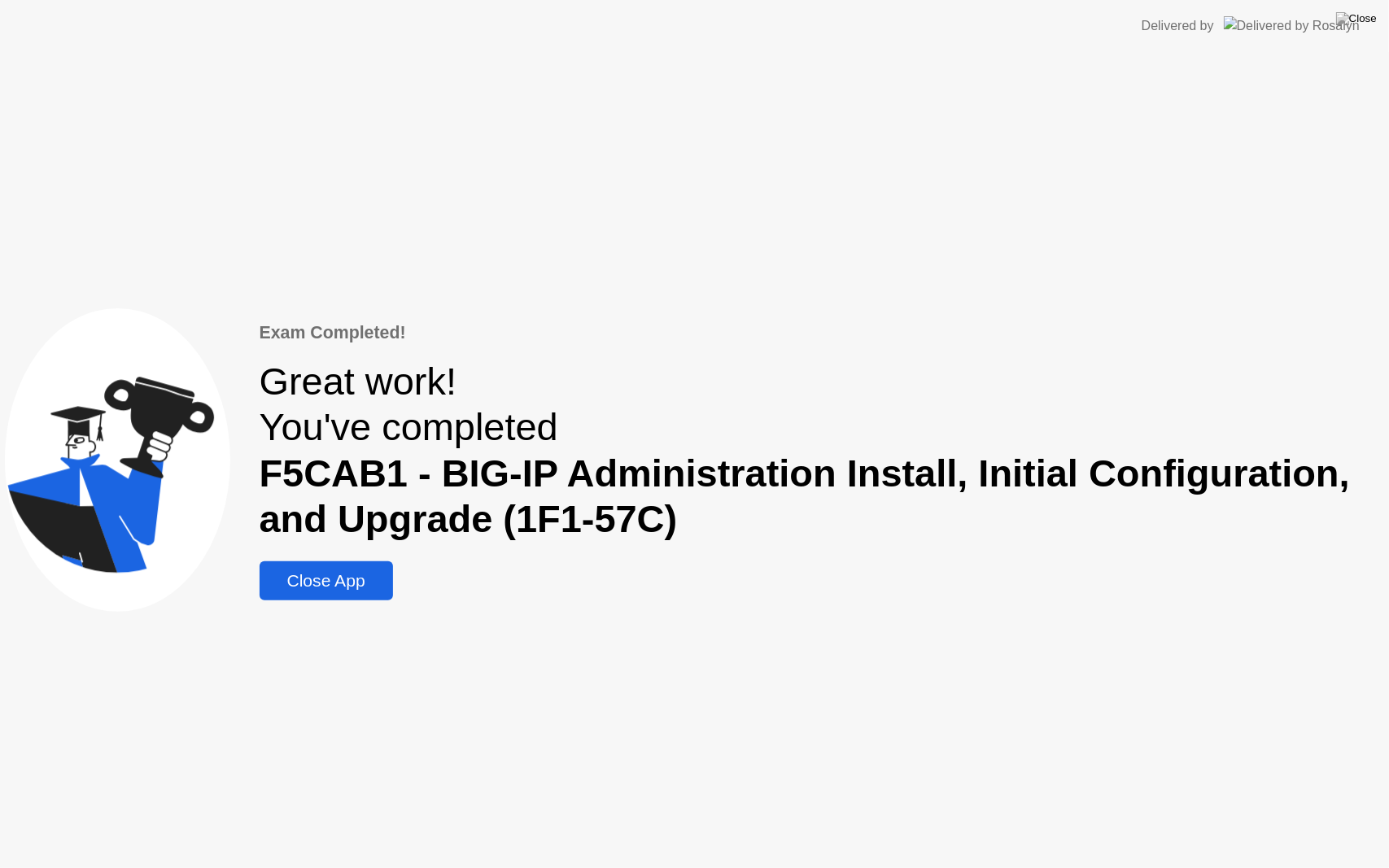
click at [319, 582] on div "Close App" at bounding box center [326, 581] width 124 height 19
